Goal: Book appointment/travel/reservation

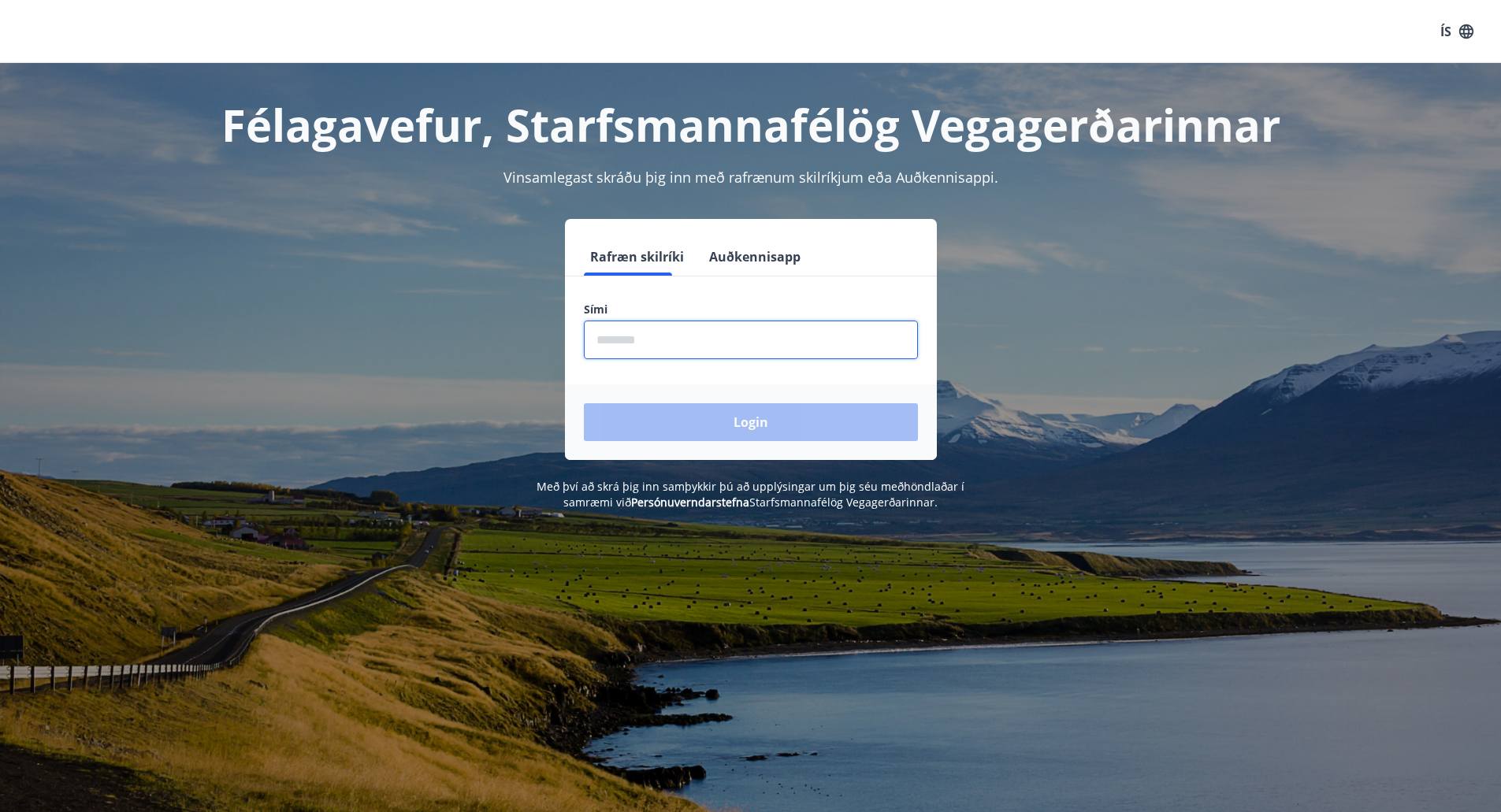
click at [715, 334] on input "phone" at bounding box center [750, 340] width 334 height 39
type input "********"
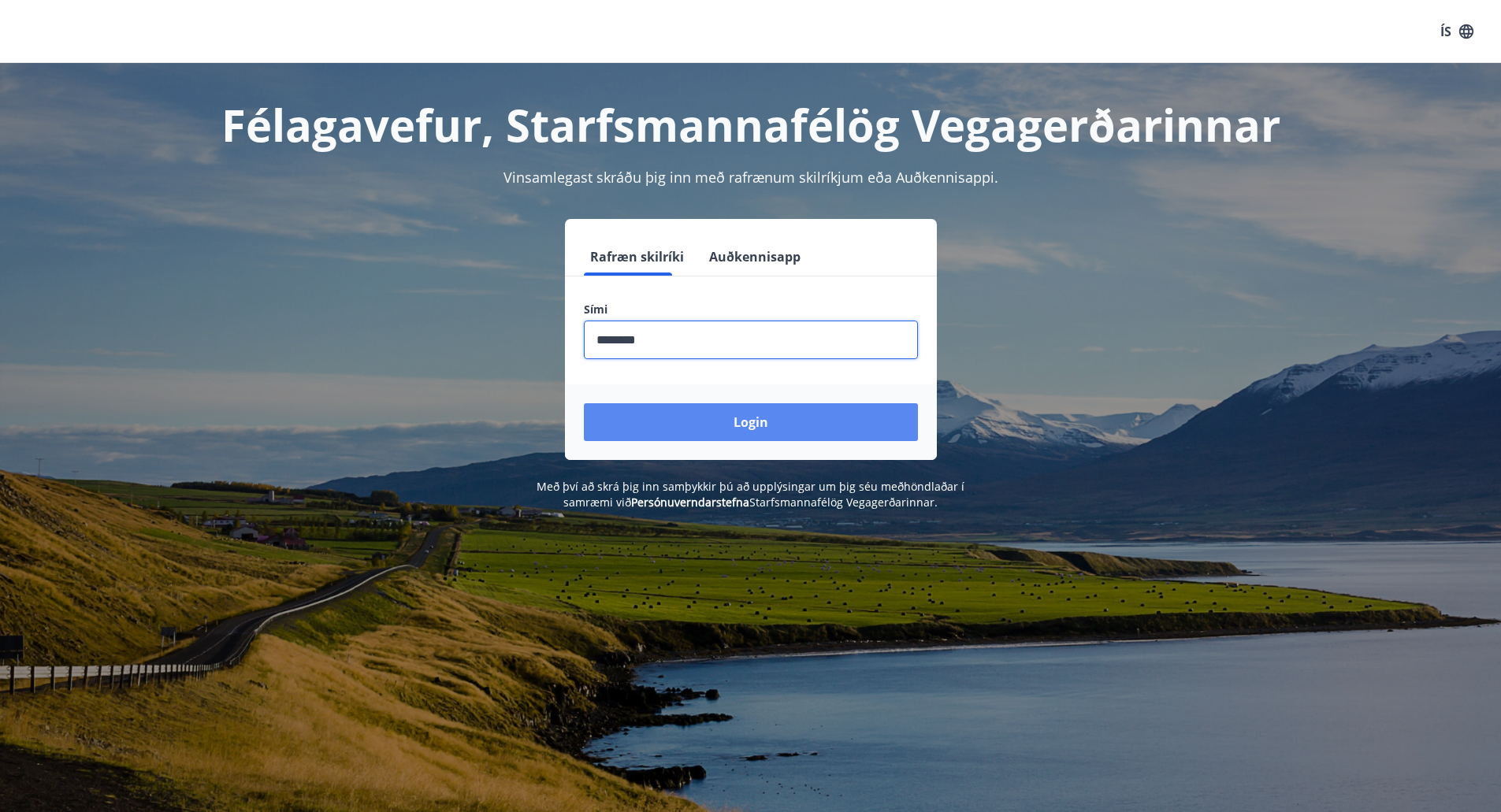
click at [700, 426] on button "Login" at bounding box center [750, 421] width 334 height 38
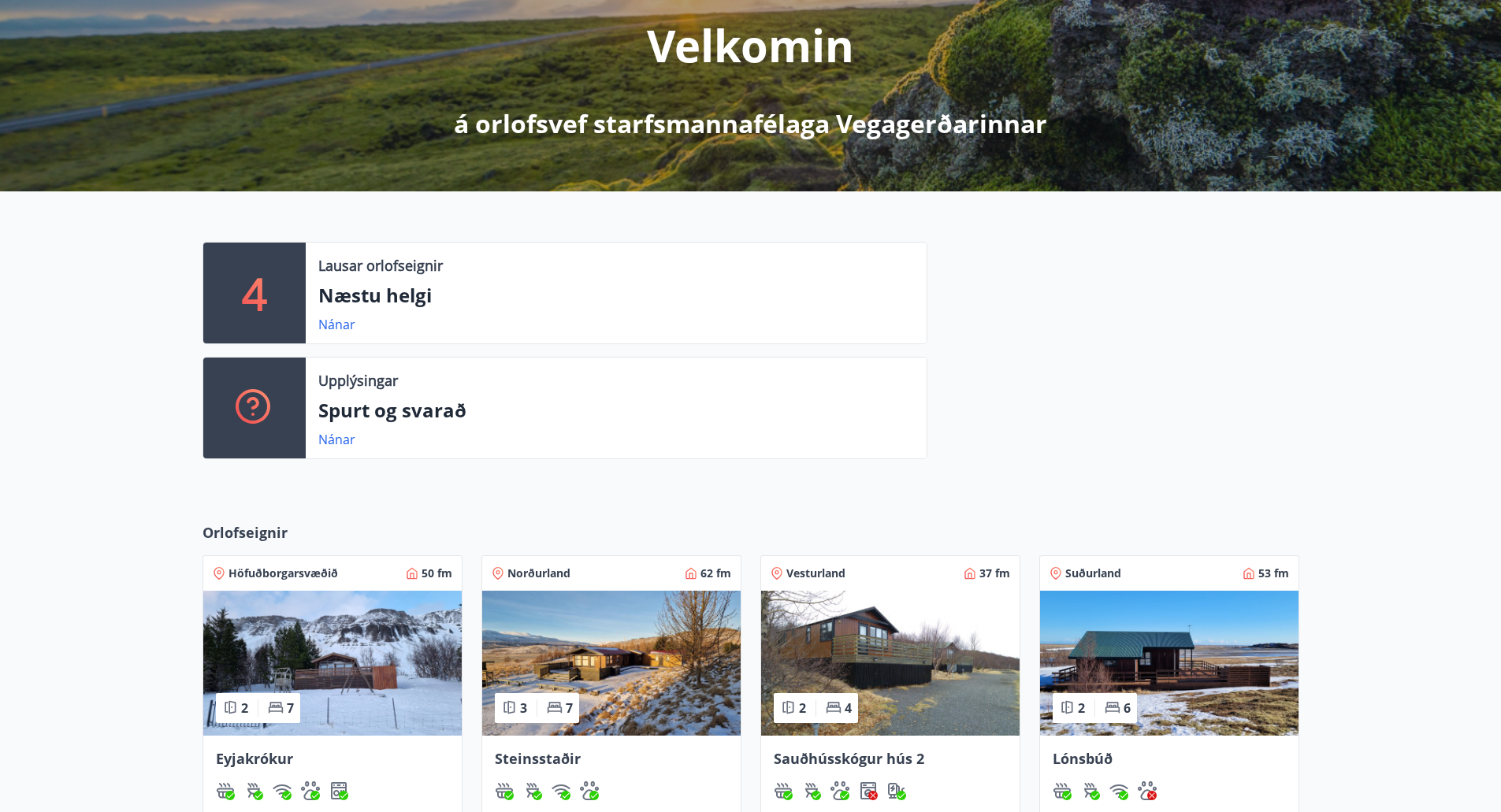
scroll to position [473, 0]
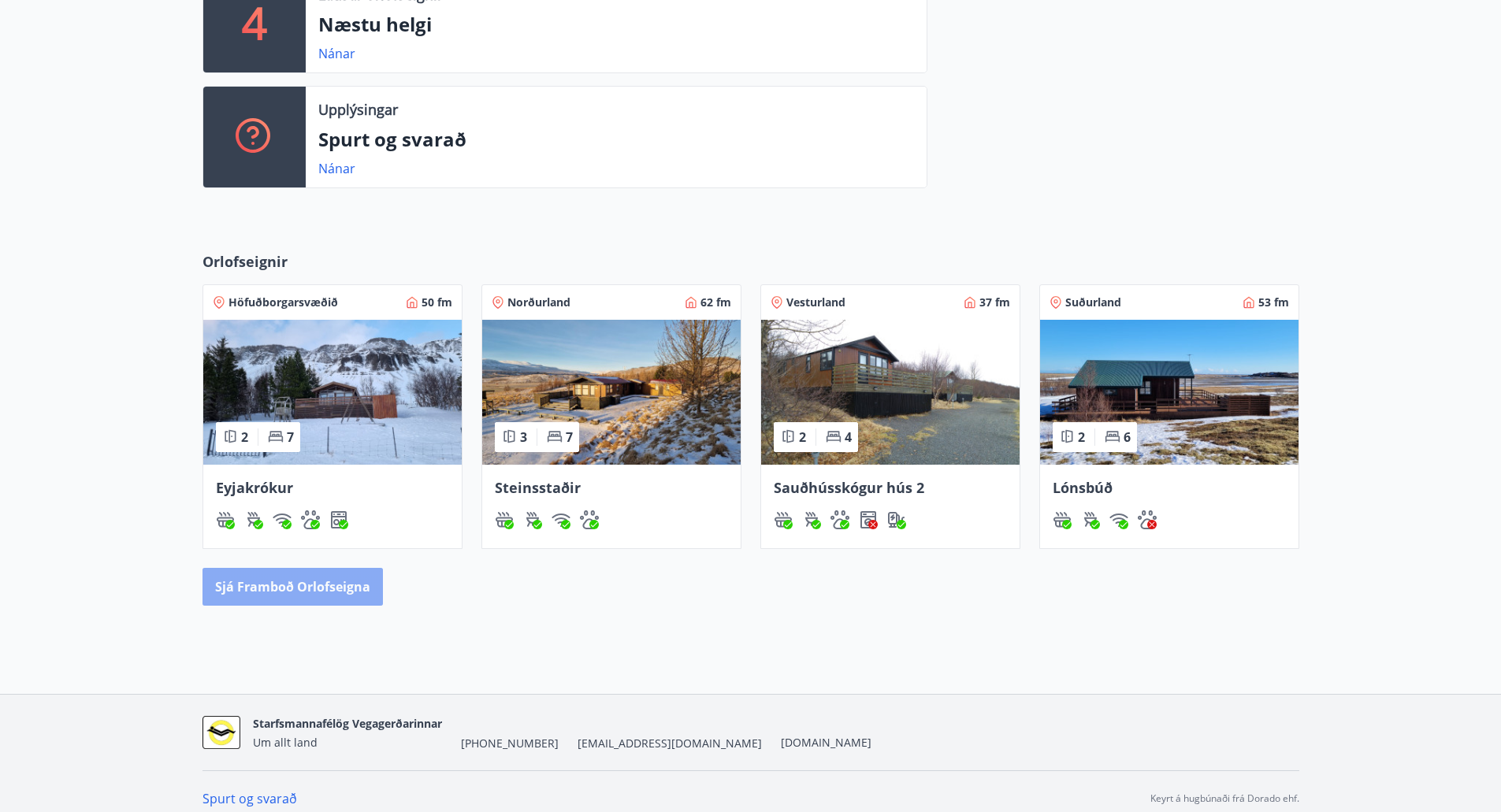
click at [319, 583] on button "Sjá framboð orlofseigna" at bounding box center [292, 586] width 181 height 38
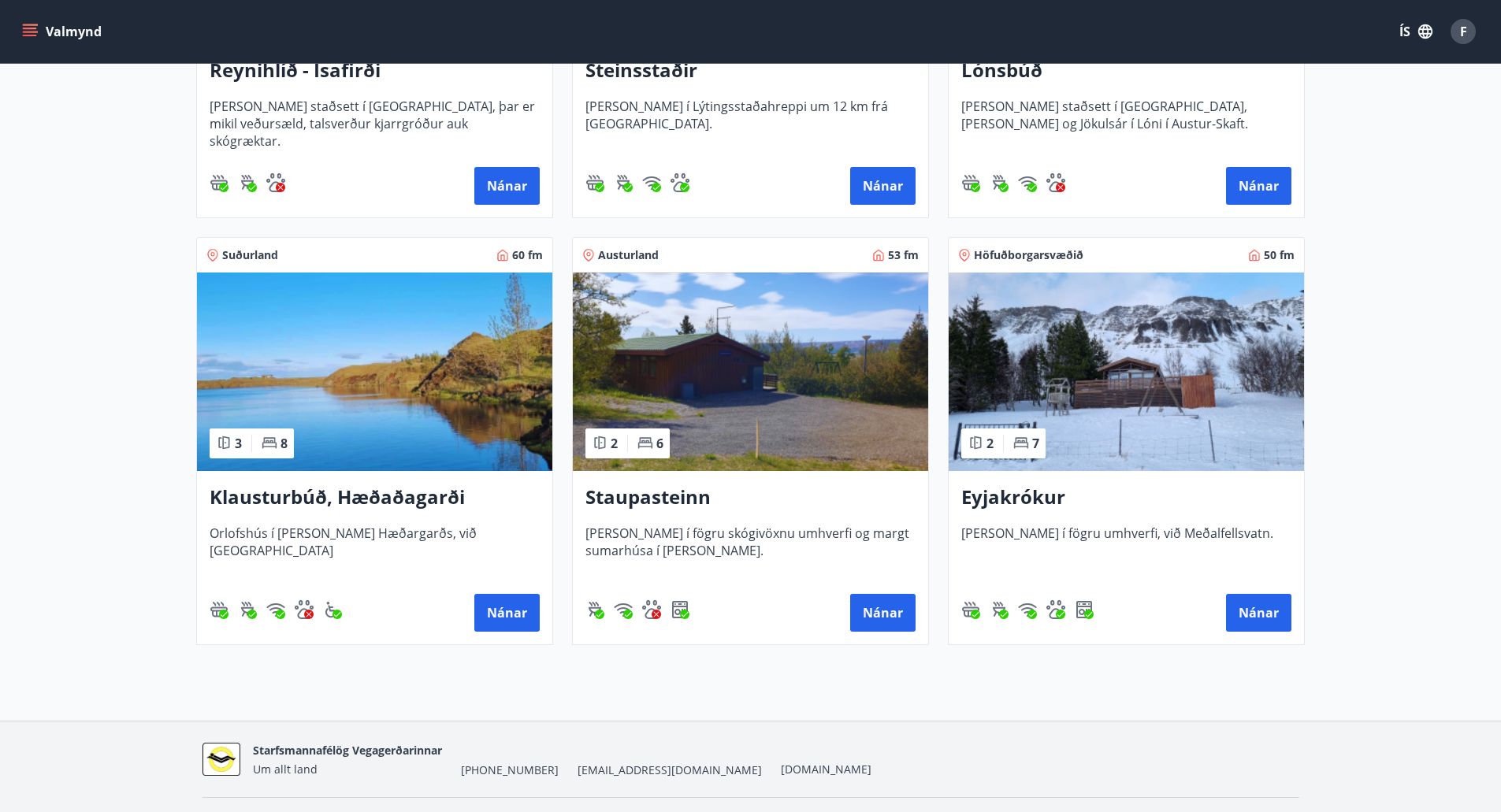
scroll to position [1019, 0]
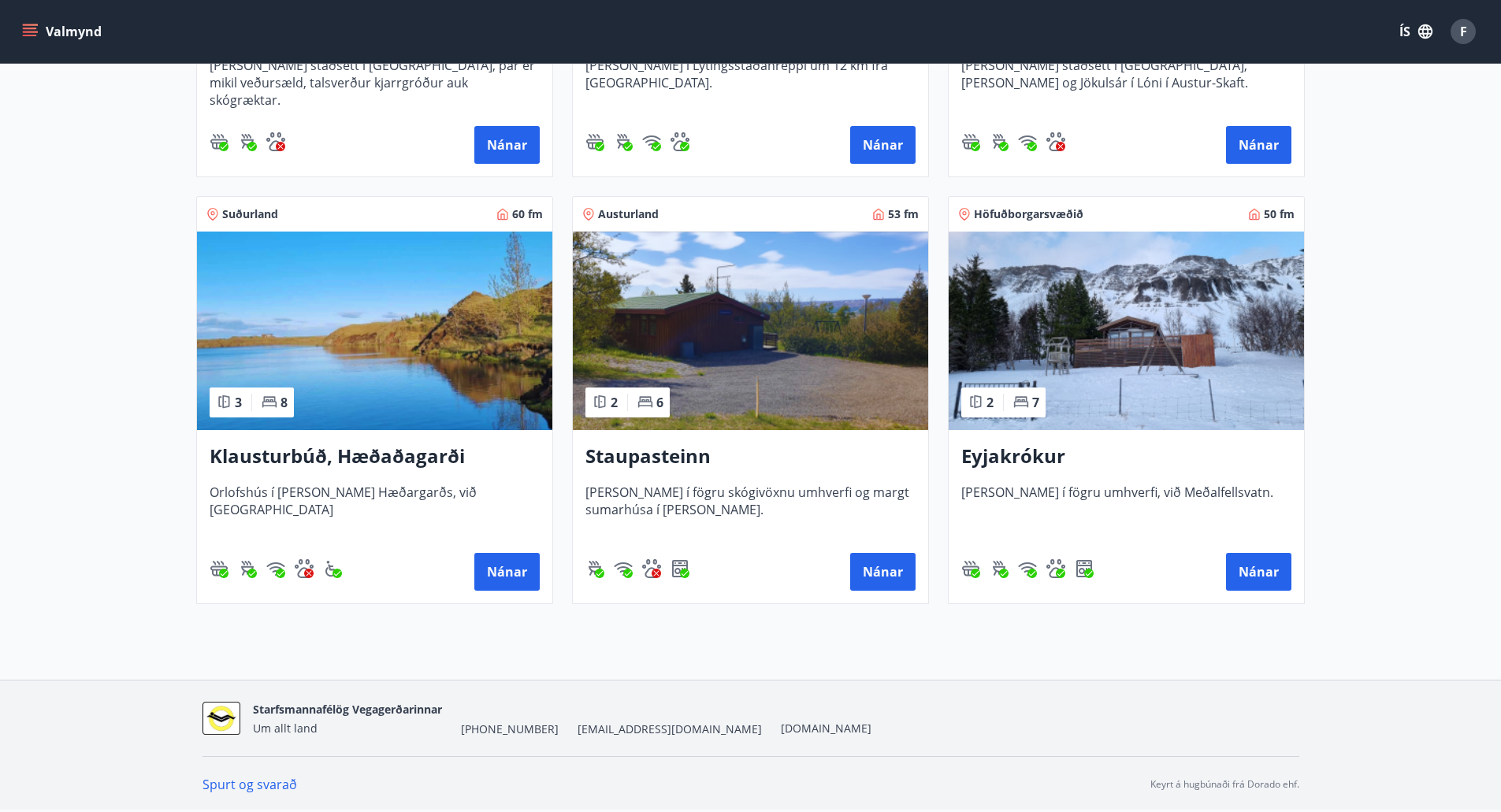
click at [731, 343] on img at bounding box center [750, 331] width 355 height 198
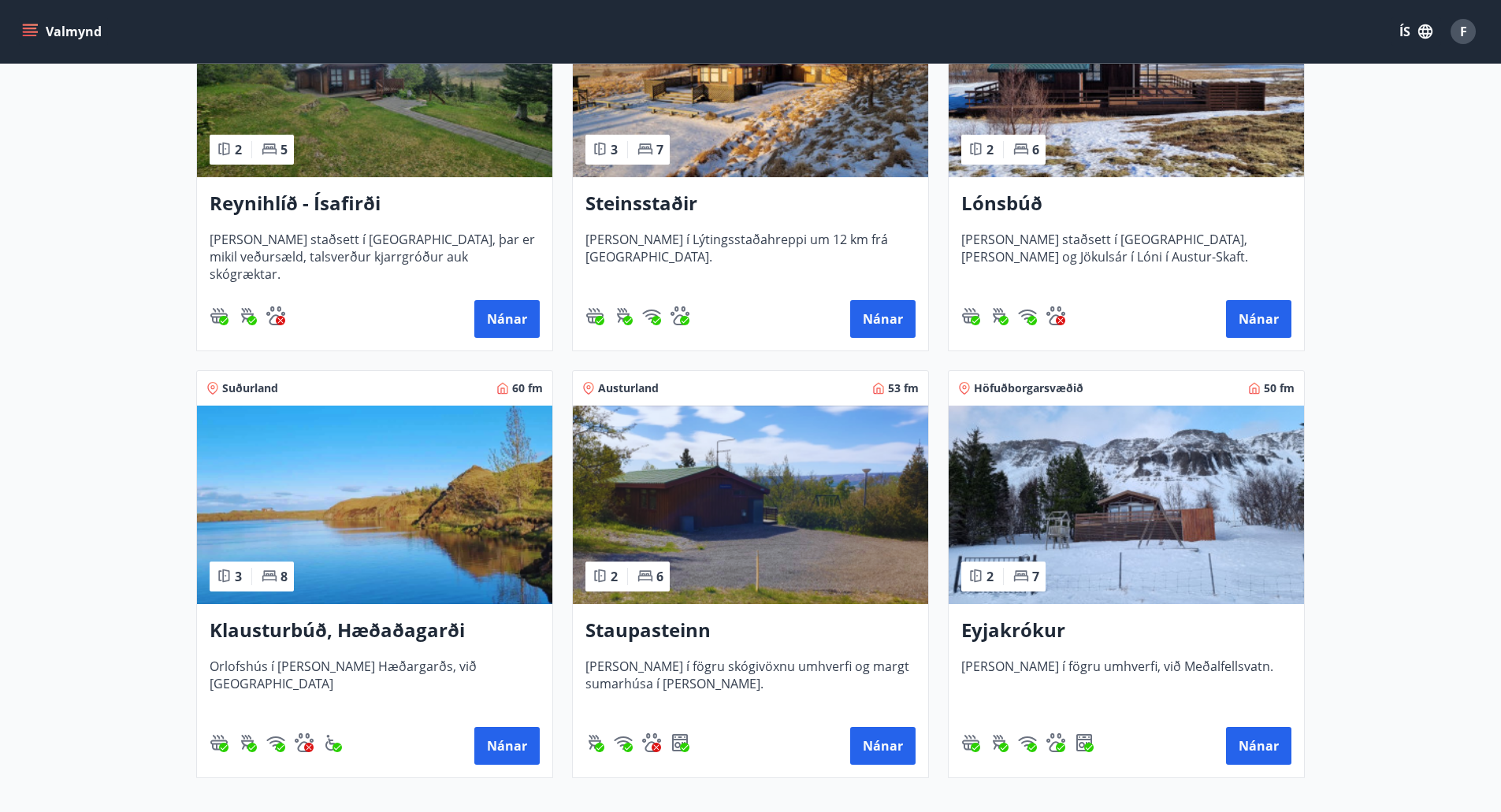
scroll to position [945, 0]
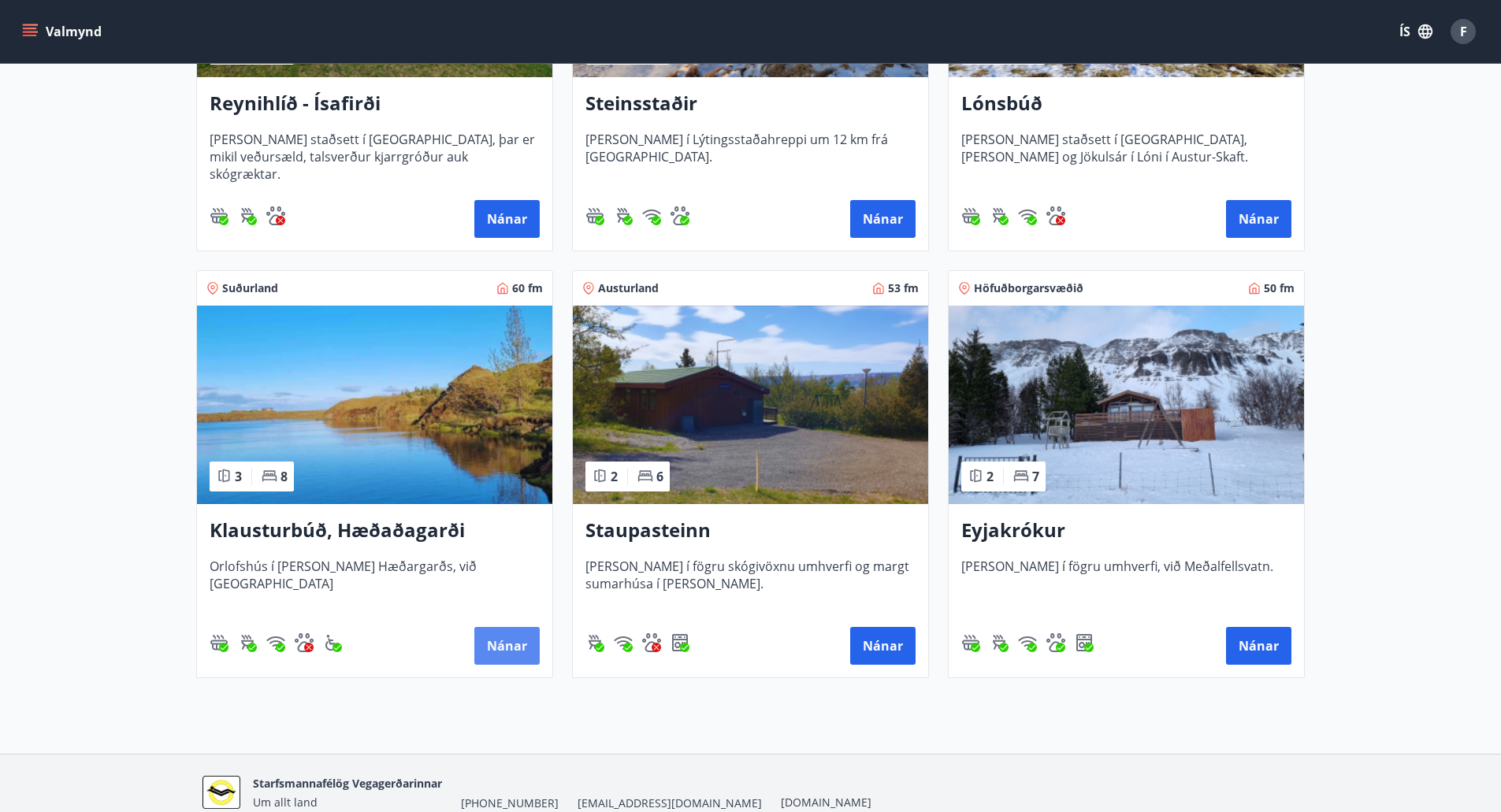
click at [498, 639] on button "Nánar" at bounding box center [507, 646] width 66 height 38
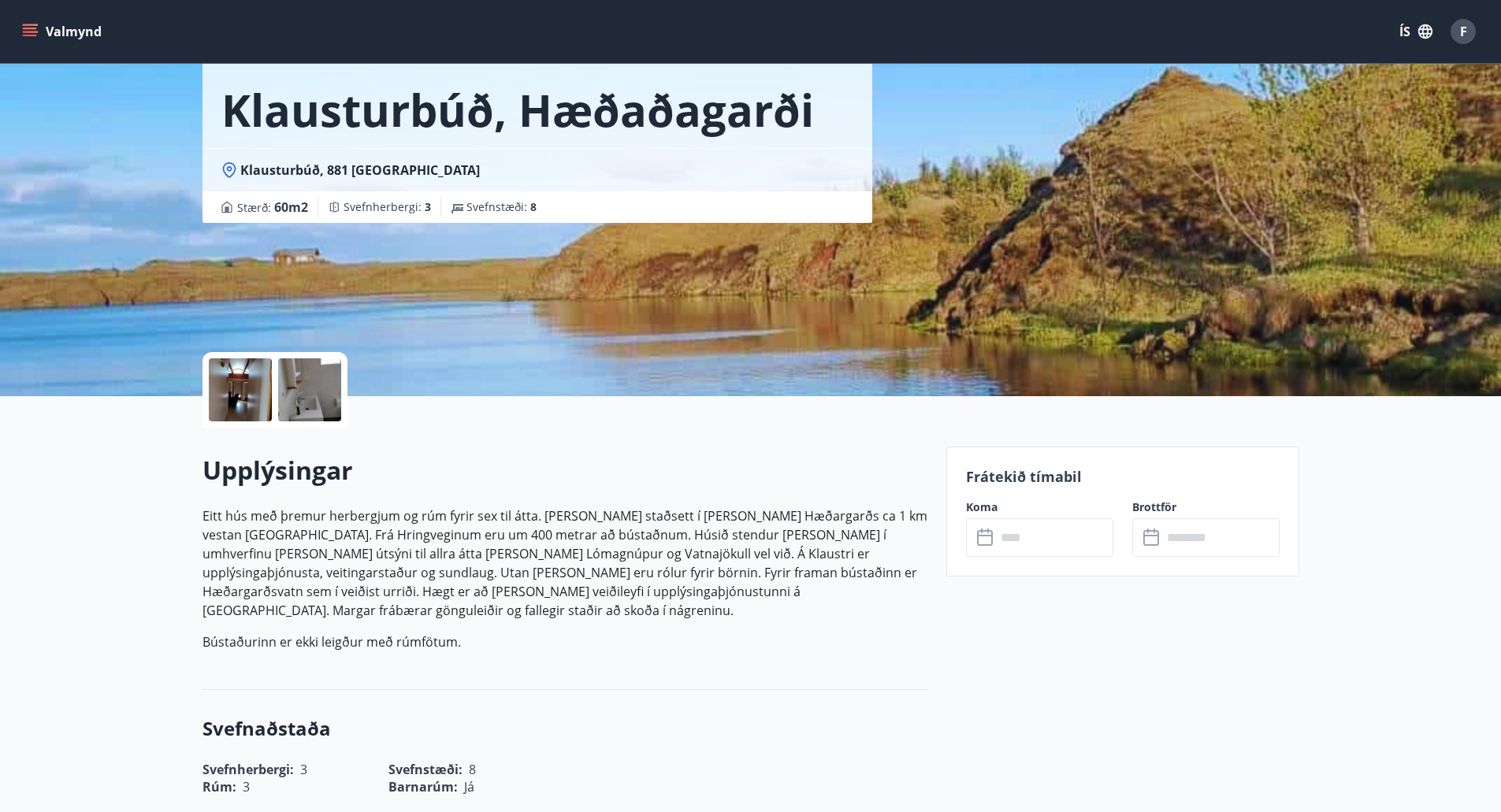
scroll to position [315, 0]
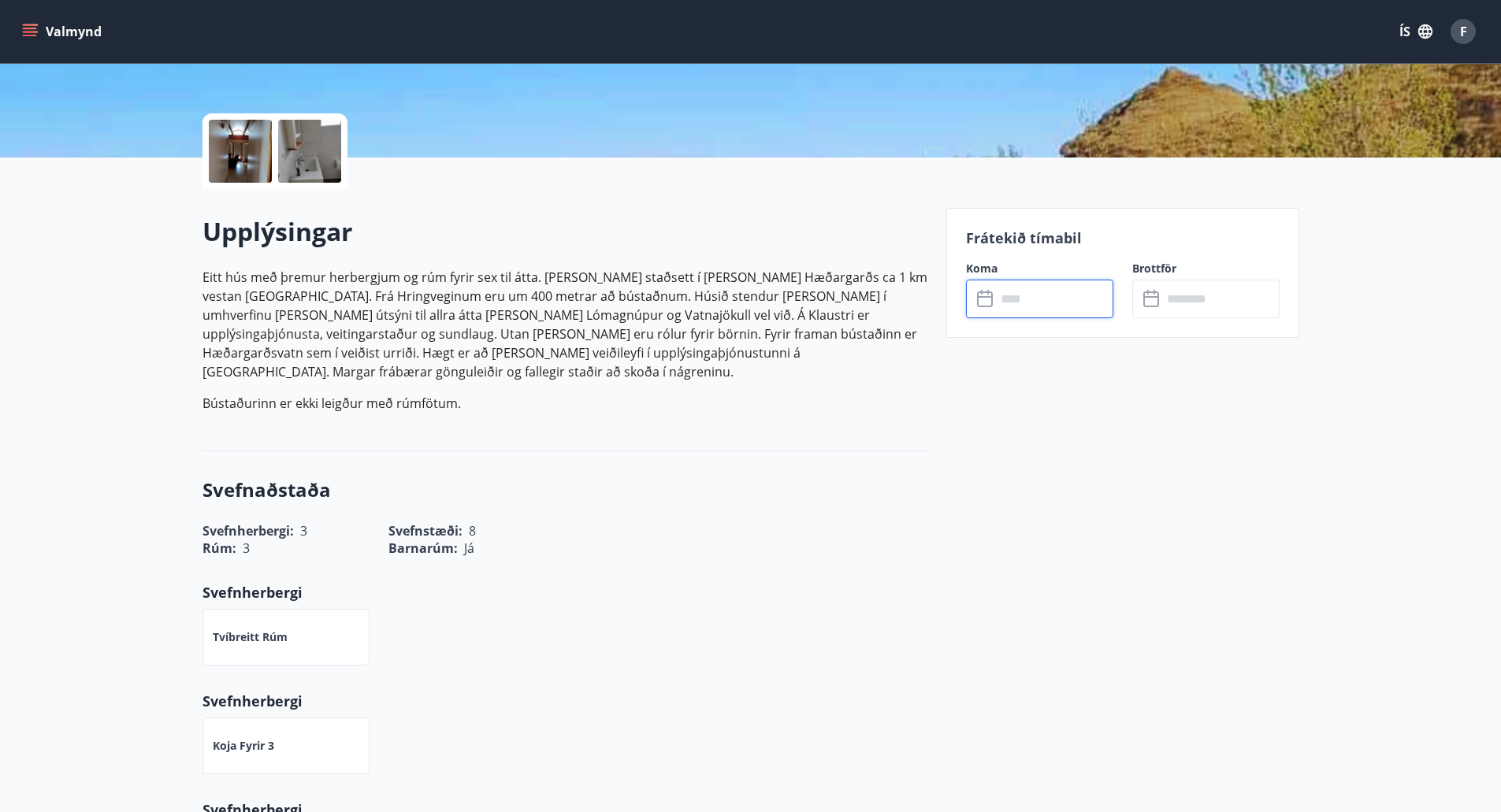
click at [1036, 293] on input "text" at bounding box center [1054, 299] width 117 height 39
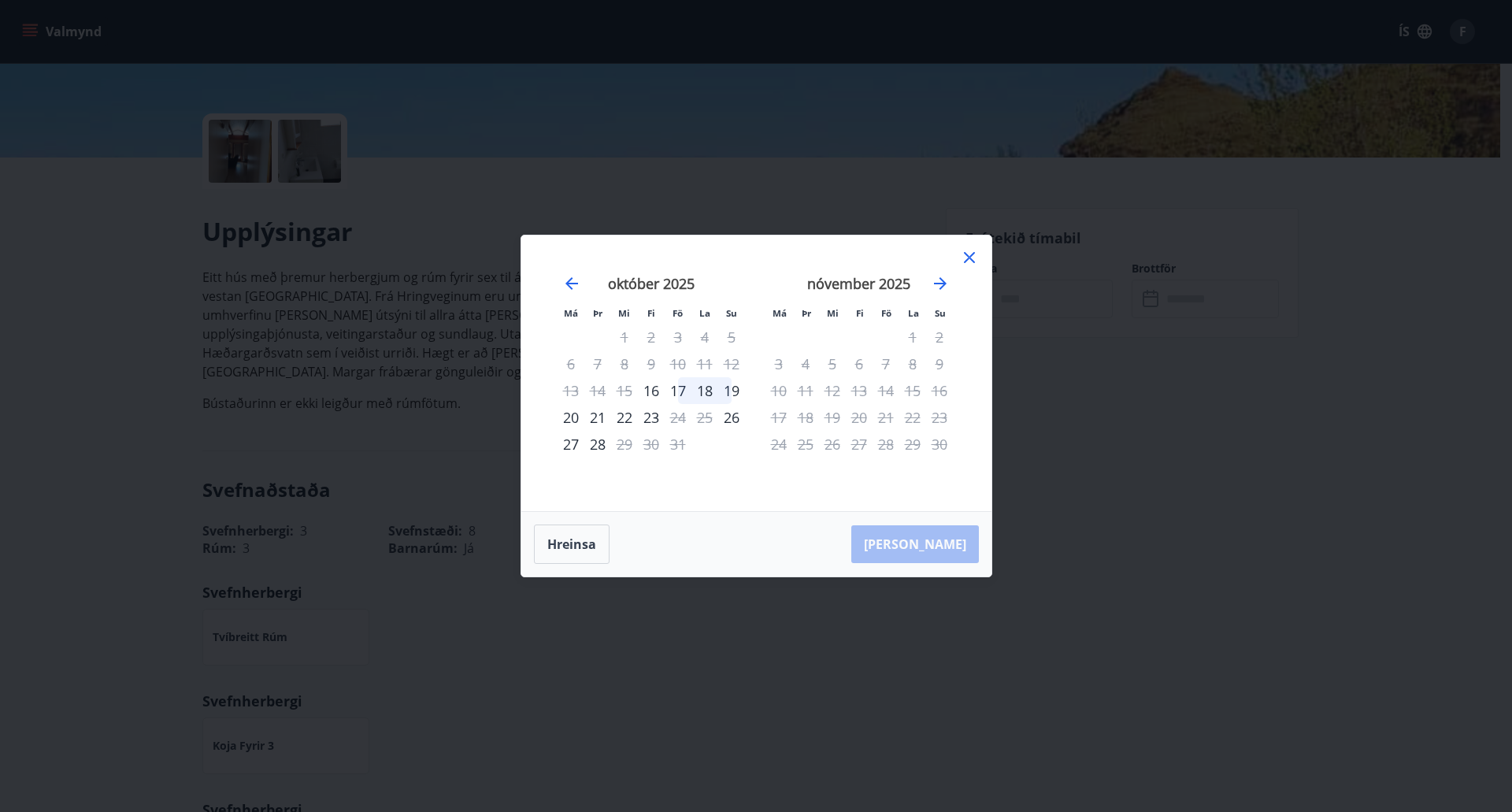
click at [974, 262] on icon at bounding box center [969, 257] width 11 height 11
